Goal: Find specific page/section: Locate a particular part of the current website

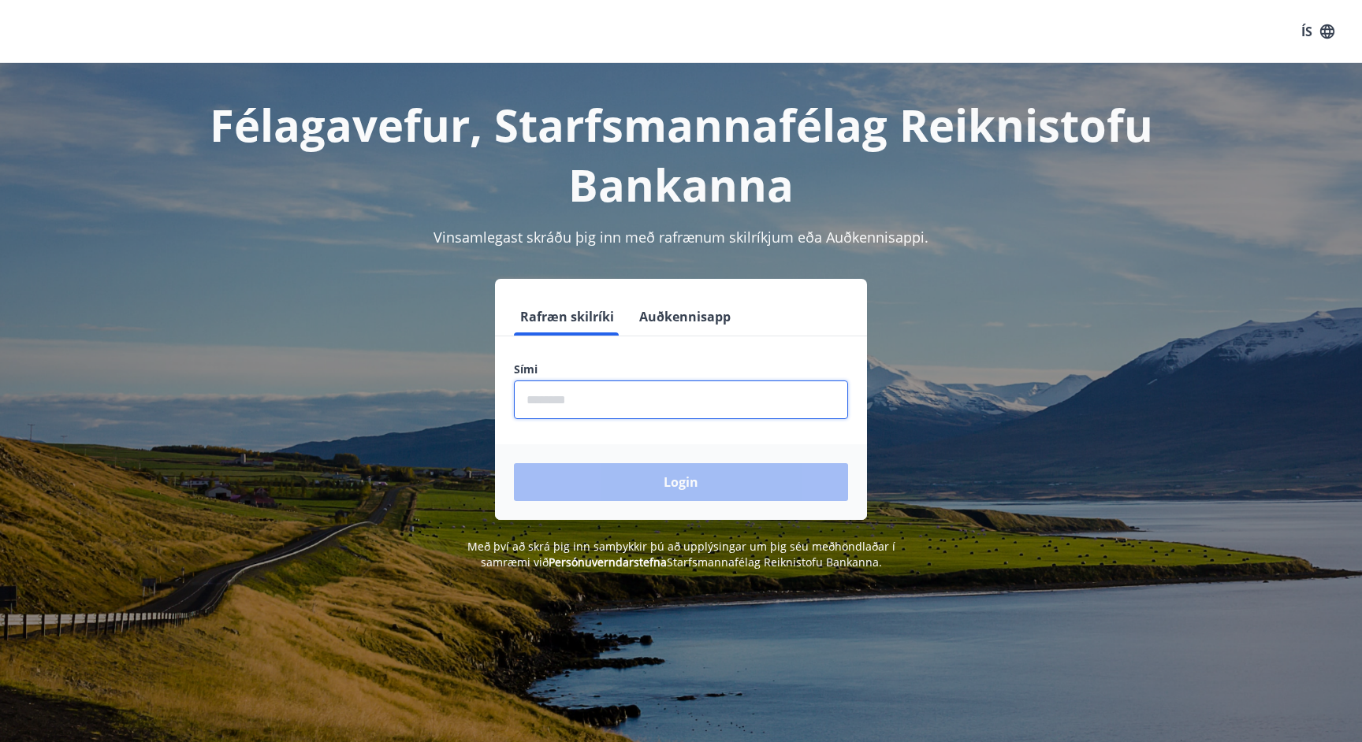
click at [601, 401] on input "phone" at bounding box center [681, 400] width 334 height 39
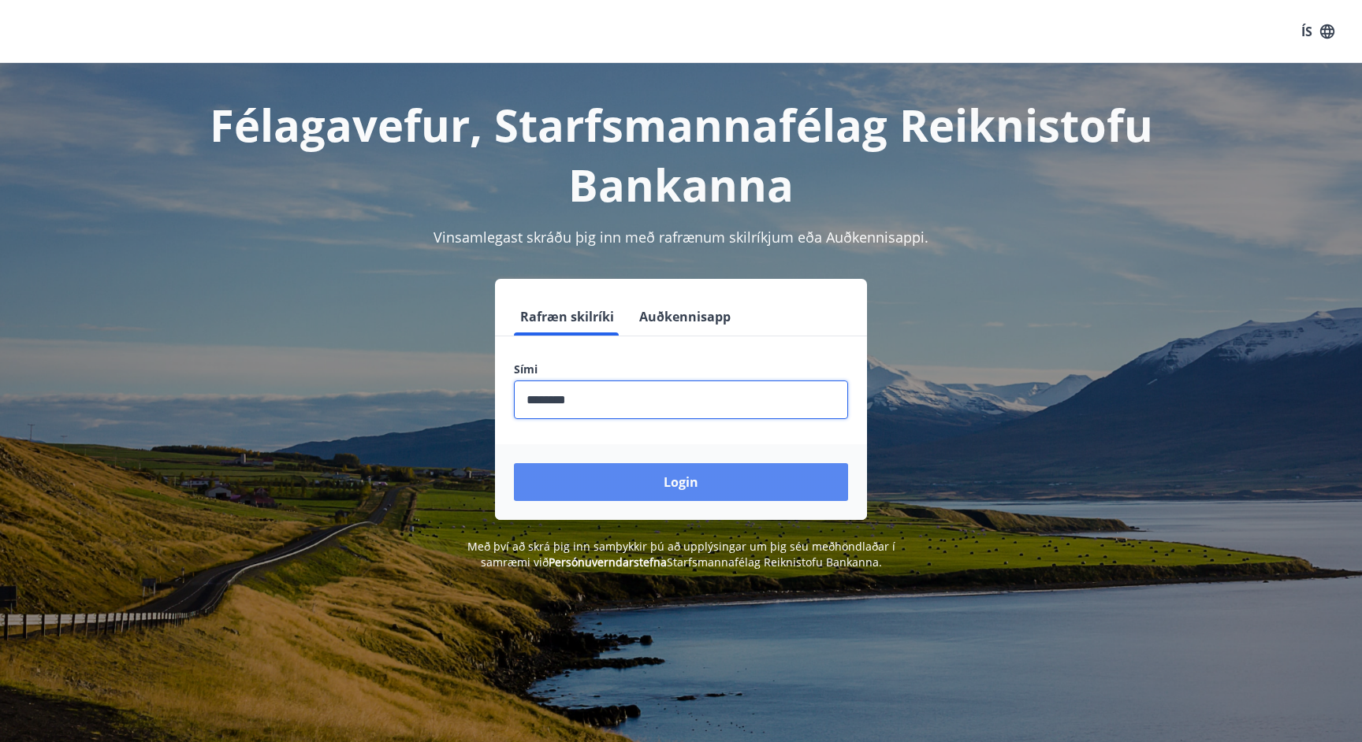
type input "********"
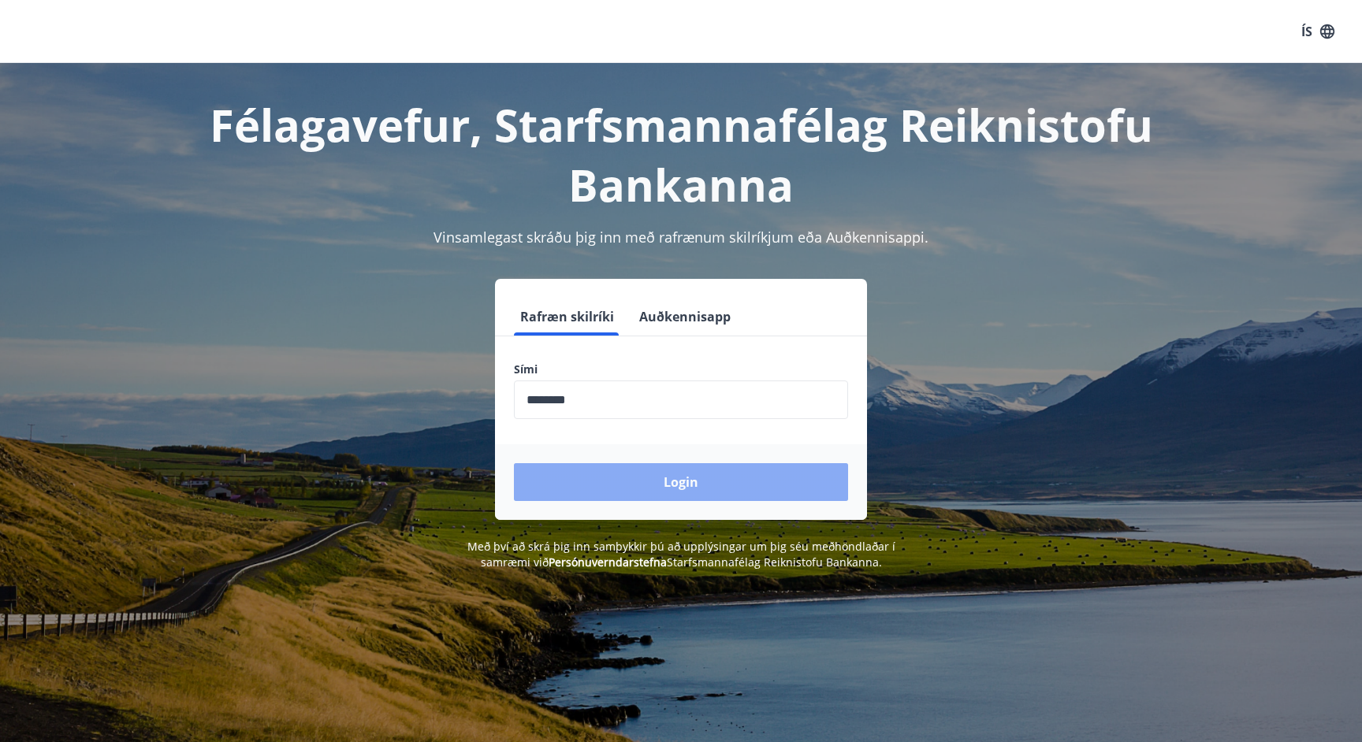
click at [656, 477] on button "Login" at bounding box center [681, 482] width 334 height 38
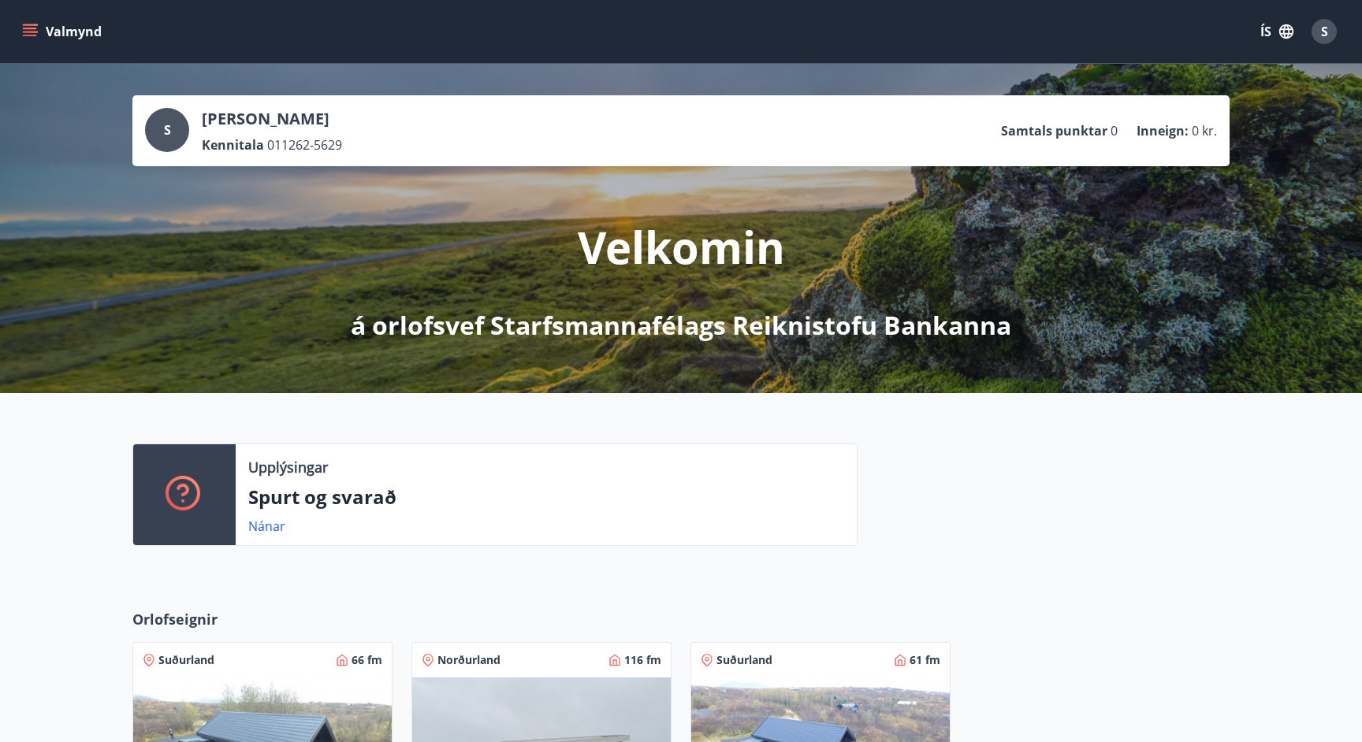
click at [66, 35] on button "Valmynd" at bounding box center [63, 31] width 89 height 28
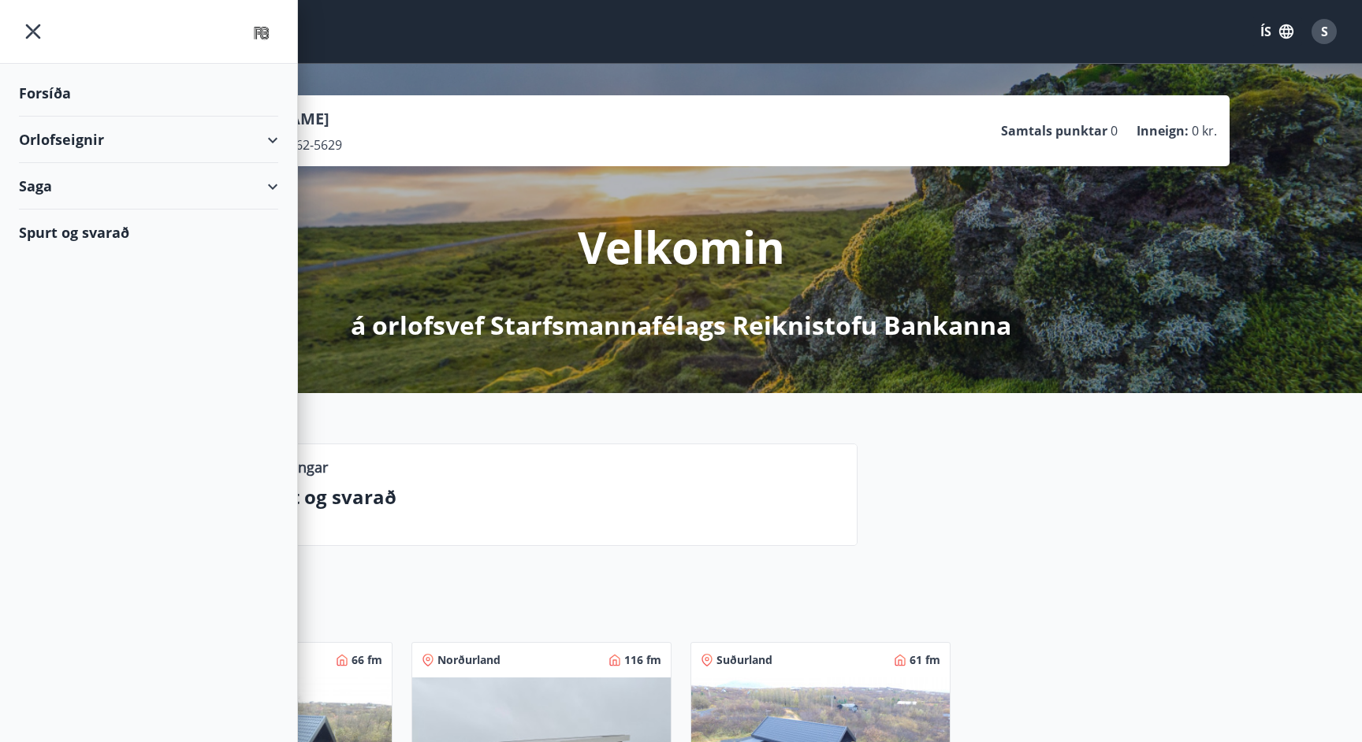
click at [72, 195] on div "Saga" at bounding box center [148, 186] width 259 height 46
click at [72, 232] on div "Bókanir" at bounding box center [149, 226] width 234 height 33
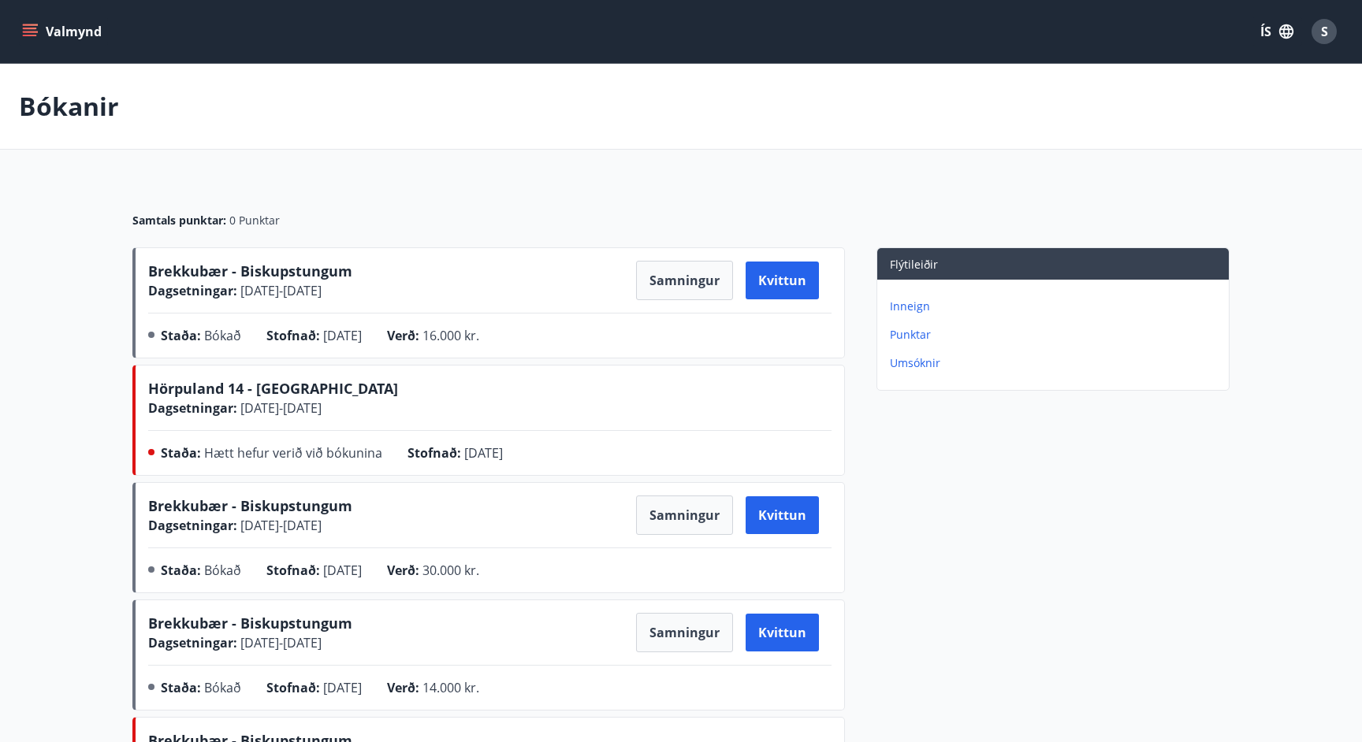
click at [49, 33] on button "Valmynd" at bounding box center [63, 31] width 89 height 28
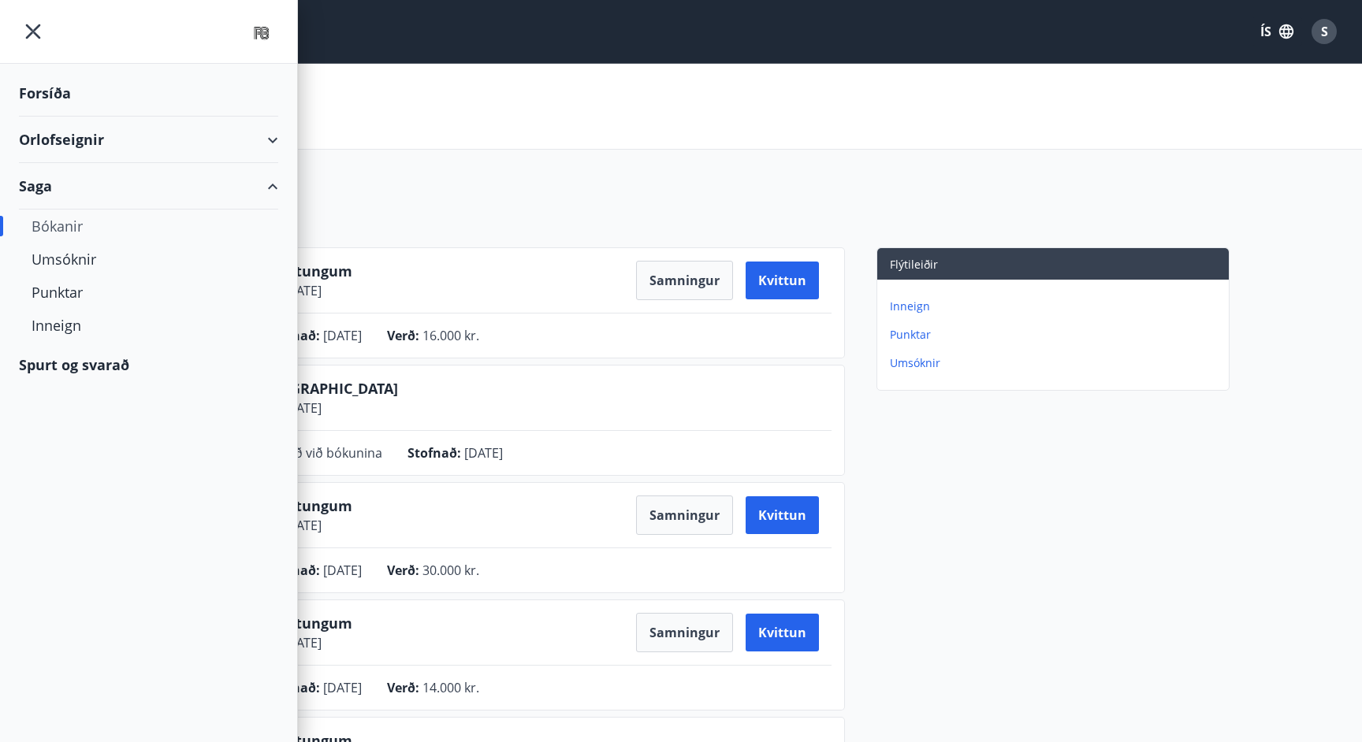
click at [80, 139] on div "Orlofseignir" at bounding box center [148, 140] width 259 height 46
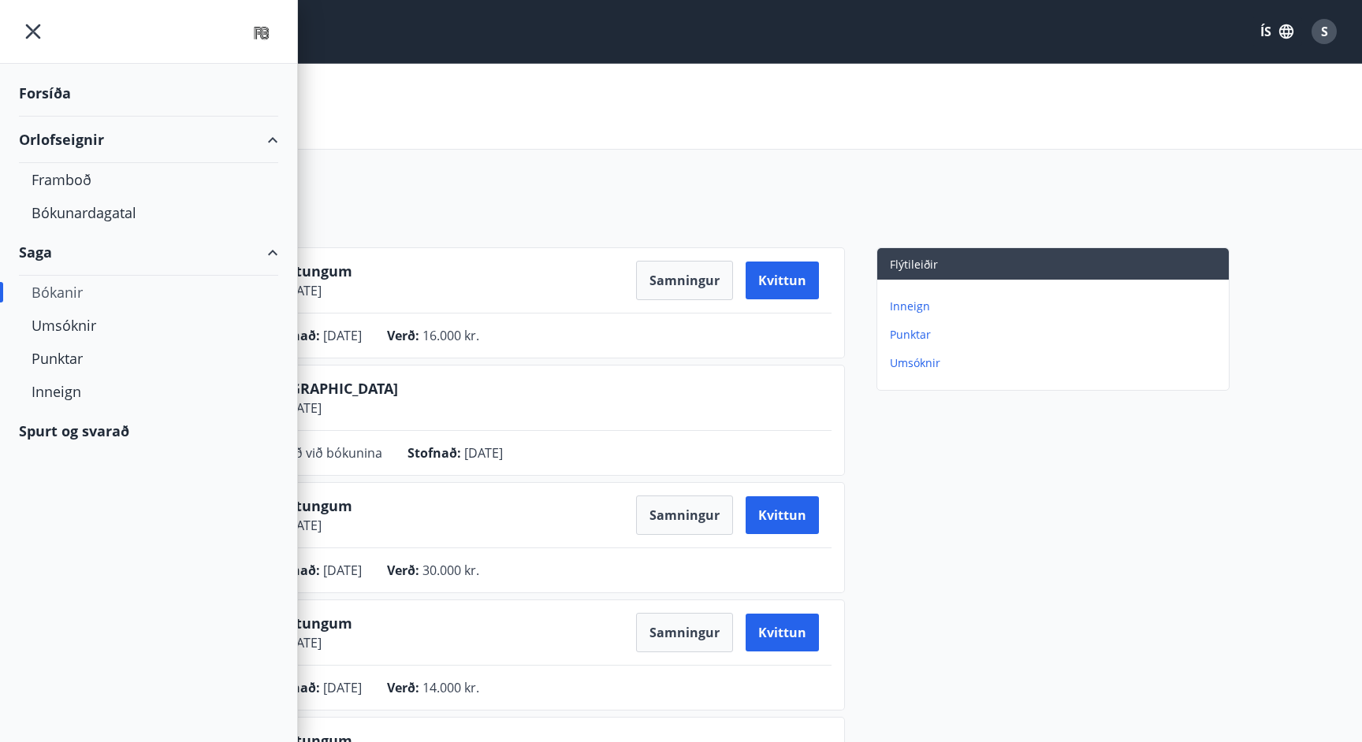
click at [65, 100] on div "Forsíða" at bounding box center [148, 93] width 259 height 46
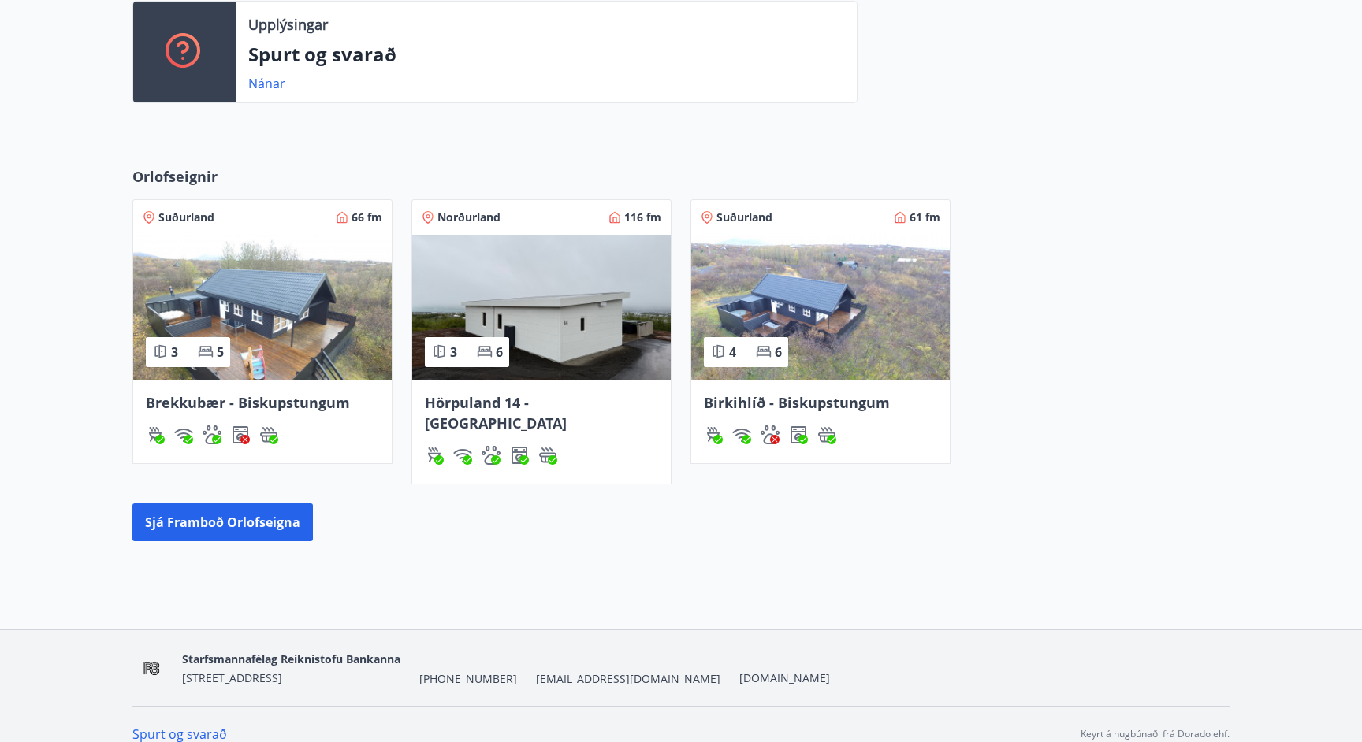
scroll to position [442, 0]
click at [288, 345] on img at bounding box center [262, 308] width 258 height 145
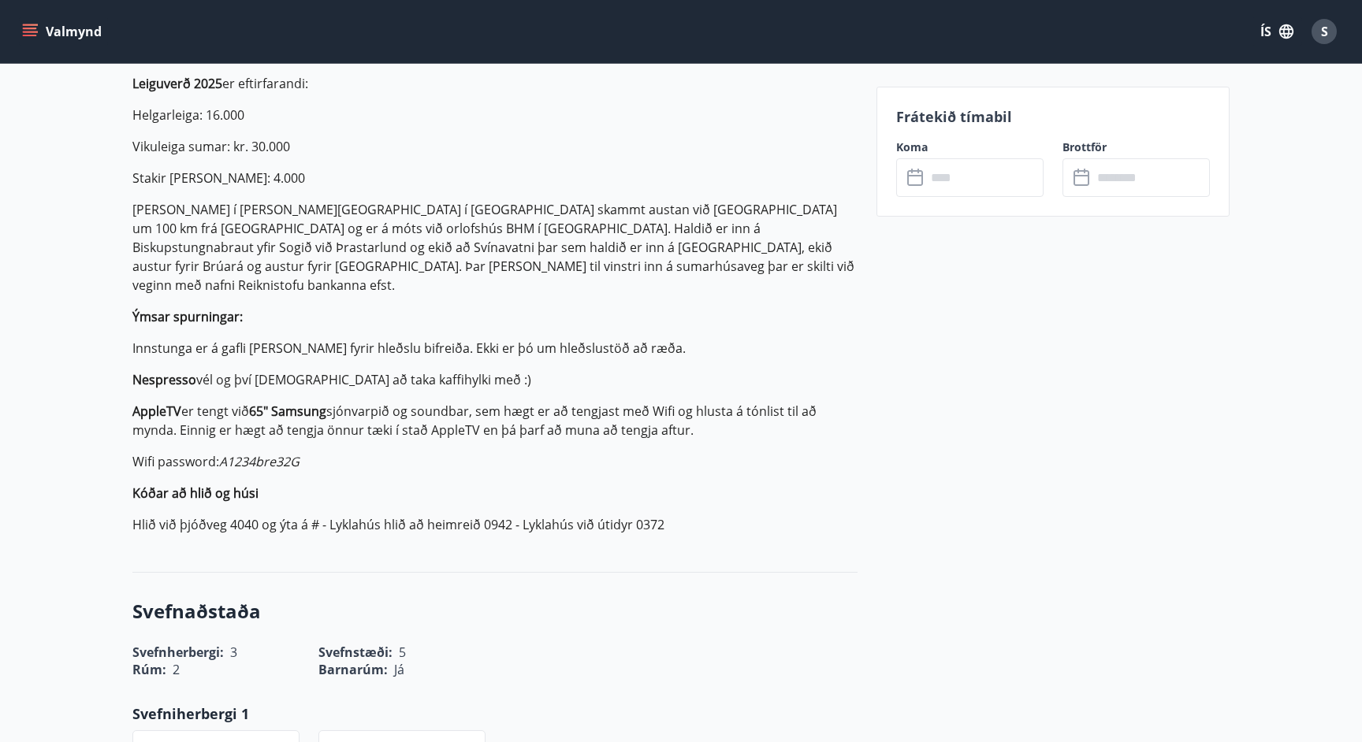
scroll to position [488, 0]
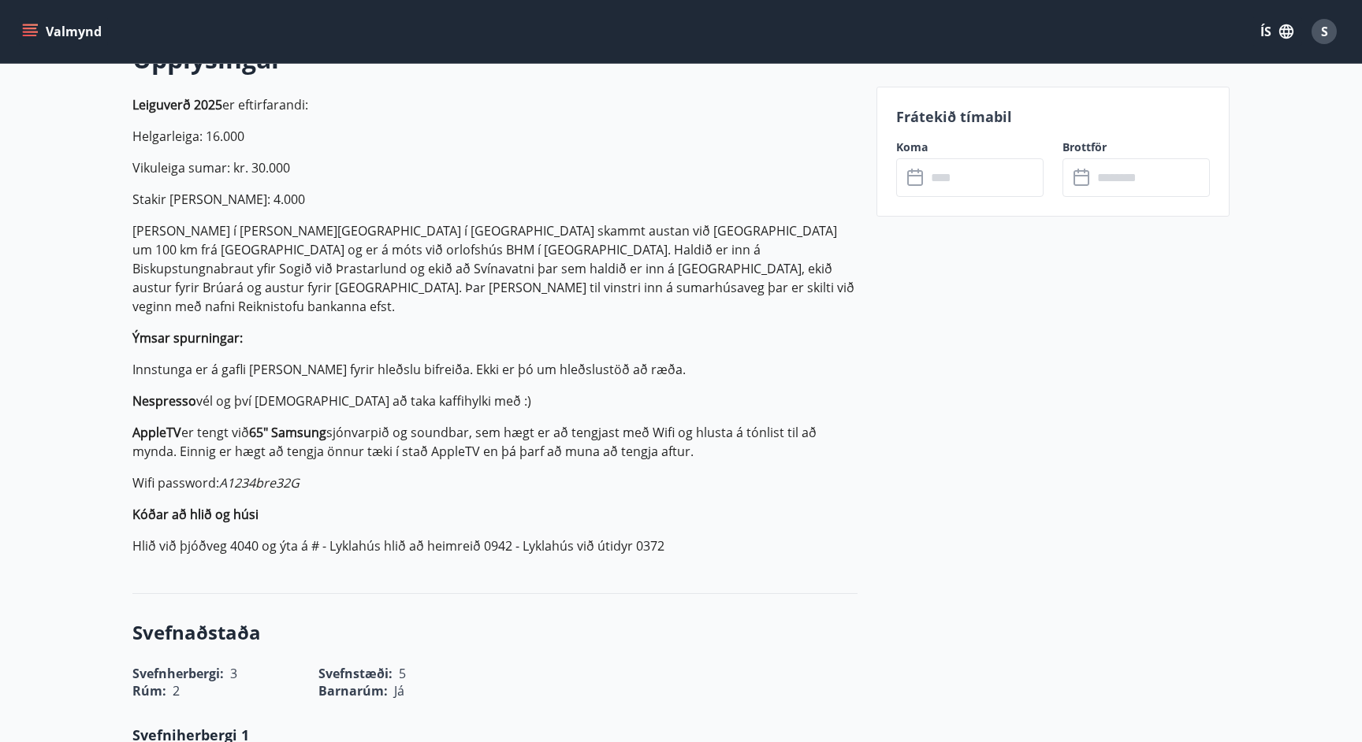
click at [138, 537] on p "Hlið við þjóðveg 4040 og ýta á # - Lyklahús hlið að heimreið 0942 - Lyklahús vi…" at bounding box center [494, 546] width 725 height 19
